Goal: Task Accomplishment & Management: Complete application form

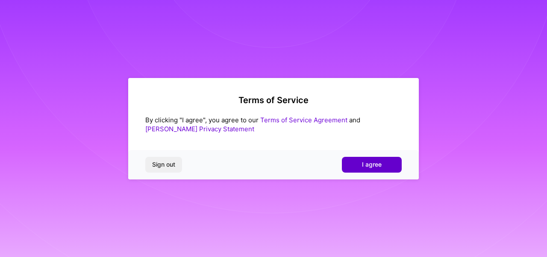
click at [368, 158] on button "I agree" at bounding box center [372, 164] width 60 height 15
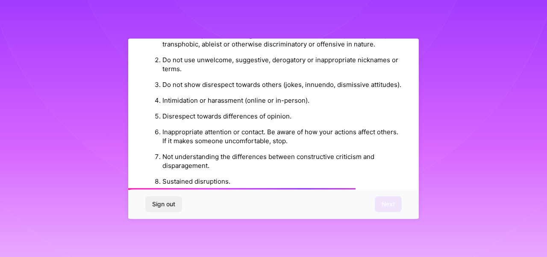
scroll to position [1029, 0]
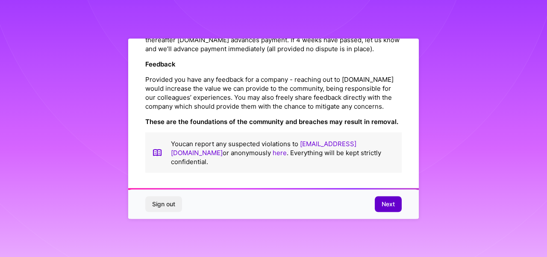
click at [389, 201] on span "Next" at bounding box center [387, 204] width 13 height 9
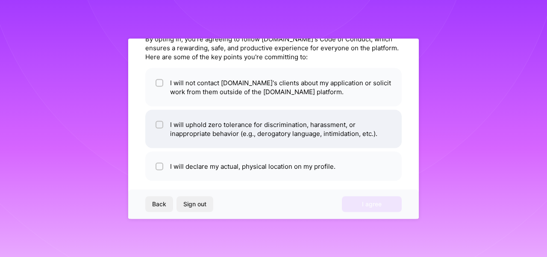
scroll to position [42, 0]
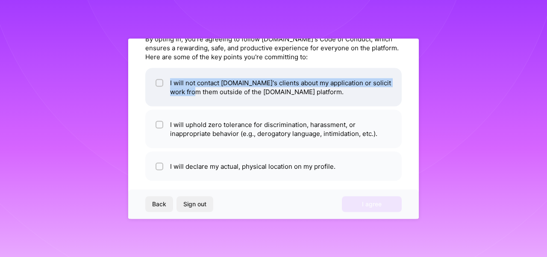
drag, startPoint x: 203, startPoint y: 94, endPoint x: 157, endPoint y: 77, distance: 49.6
click at [157, 77] on li "I will not contact [DOMAIN_NAME]'s clients about my application or solicit work…" at bounding box center [273, 87] width 256 height 38
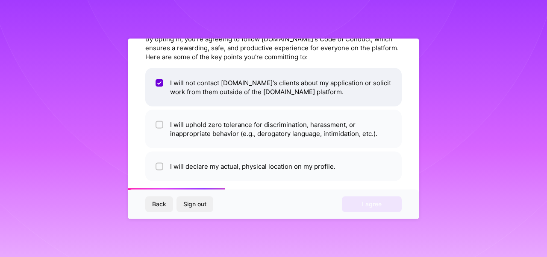
click at [157, 77] on li "I will not contact [DOMAIN_NAME]'s clients about my application or solicit work…" at bounding box center [273, 87] width 256 height 38
click at [159, 85] on input "checkbox" at bounding box center [160, 83] width 6 height 6
click at [159, 85] on input "checkbox" at bounding box center [160, 83] width 8 height 8
click at [159, 85] on input "checkbox" at bounding box center [160, 83] width 6 height 6
checkbox input "true"
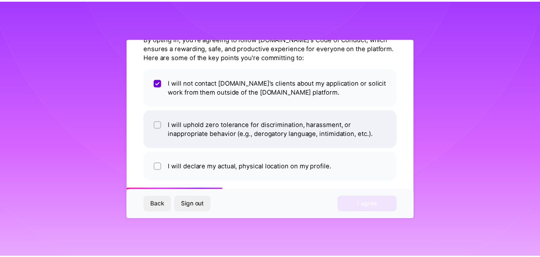
scroll to position [50, 0]
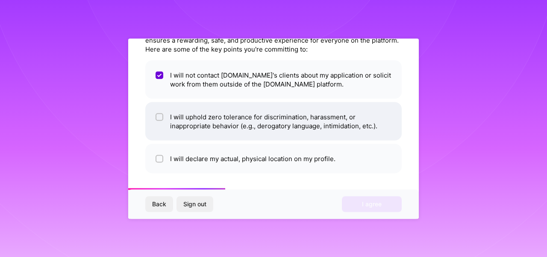
click at [157, 116] on input "checkbox" at bounding box center [160, 117] width 6 height 6
checkbox input "true"
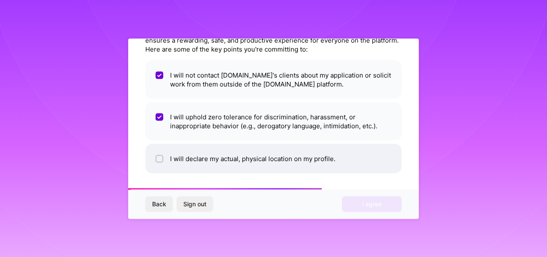
click at [161, 156] on input "checkbox" at bounding box center [160, 159] width 6 height 6
checkbox input "true"
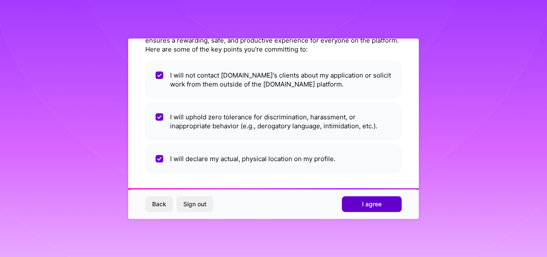
click at [362, 205] on span "I agree" at bounding box center [372, 204] width 20 height 9
